Goal: Find specific page/section: Find specific page/section

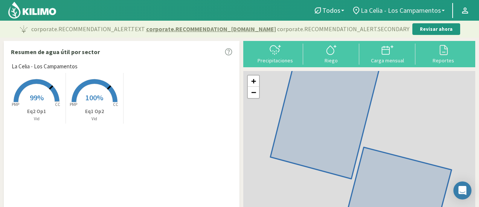
click at [443, 9] on link "La Celia - Los Campamentos" at bounding box center [398, 10] width 101 height 14
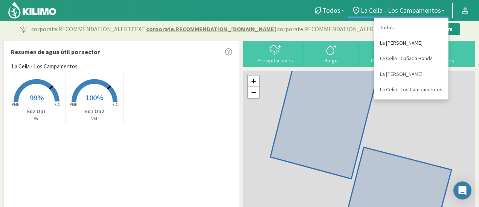
click at [411, 41] on link "La [PERSON_NAME]" at bounding box center [411, 42] width 74 height 15
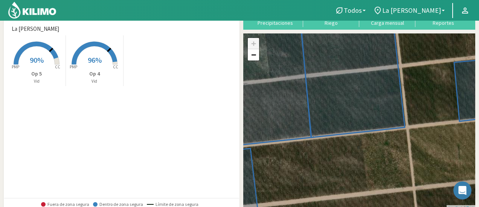
scroll to position [38, 0]
click at [443, 11] on b at bounding box center [443, 11] width 3 height 2
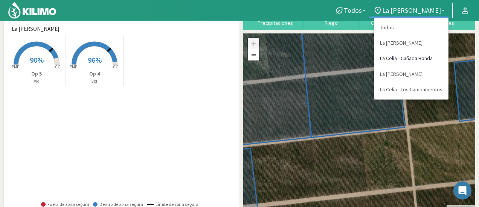
click at [410, 59] on link "La Celia - Cañada Honda" at bounding box center [411, 58] width 74 height 15
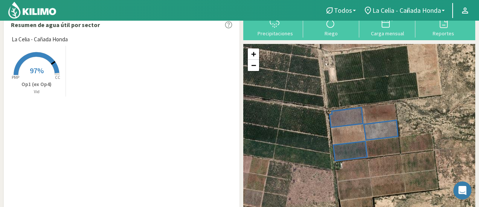
scroll to position [0, 0]
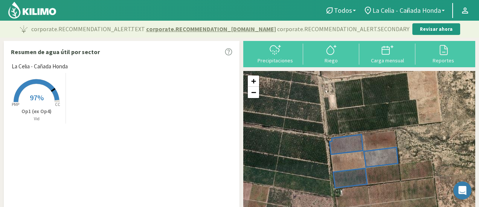
click at [444, 10] on b at bounding box center [443, 11] width 3 height 2
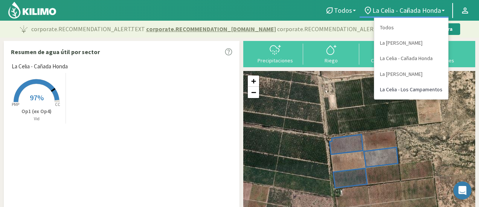
click at [416, 91] on link "La Celia - Los Campamentos" at bounding box center [411, 89] width 74 height 15
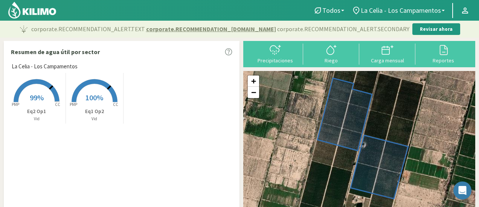
click at [82, 106] on rect at bounding box center [94, 103] width 60 height 60
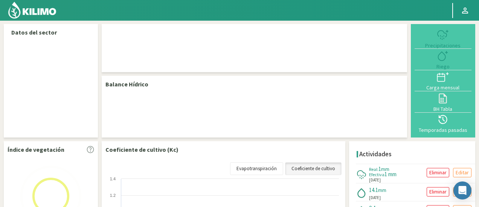
select select "3: Object"
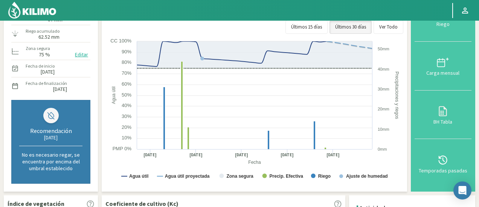
scroll to position [73, 0]
